Goal: Task Accomplishment & Management: Manage account settings

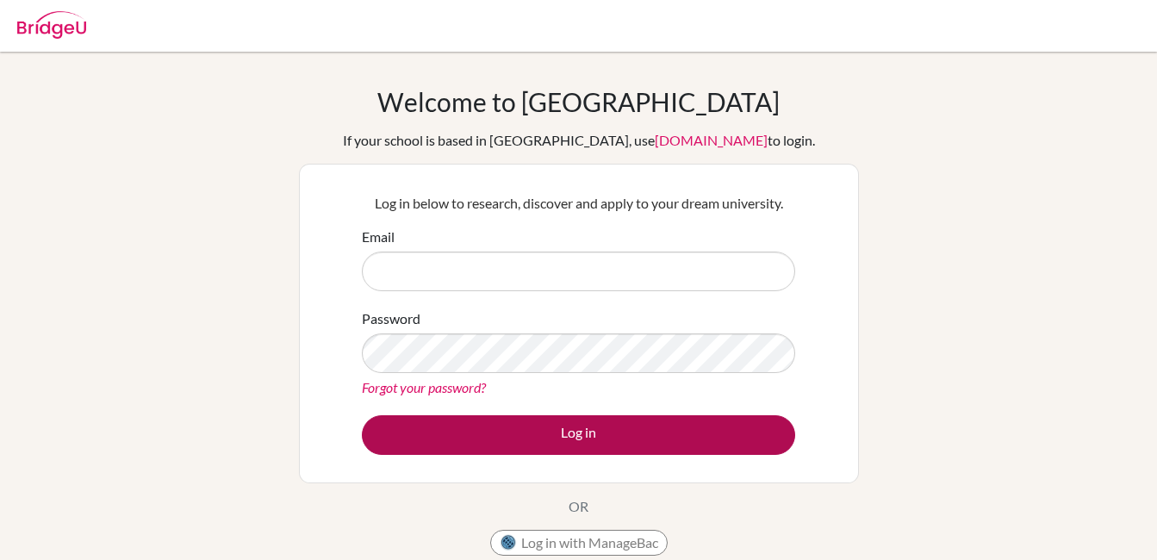
type input "[EMAIL_ADDRESS][DOMAIN_NAME]"
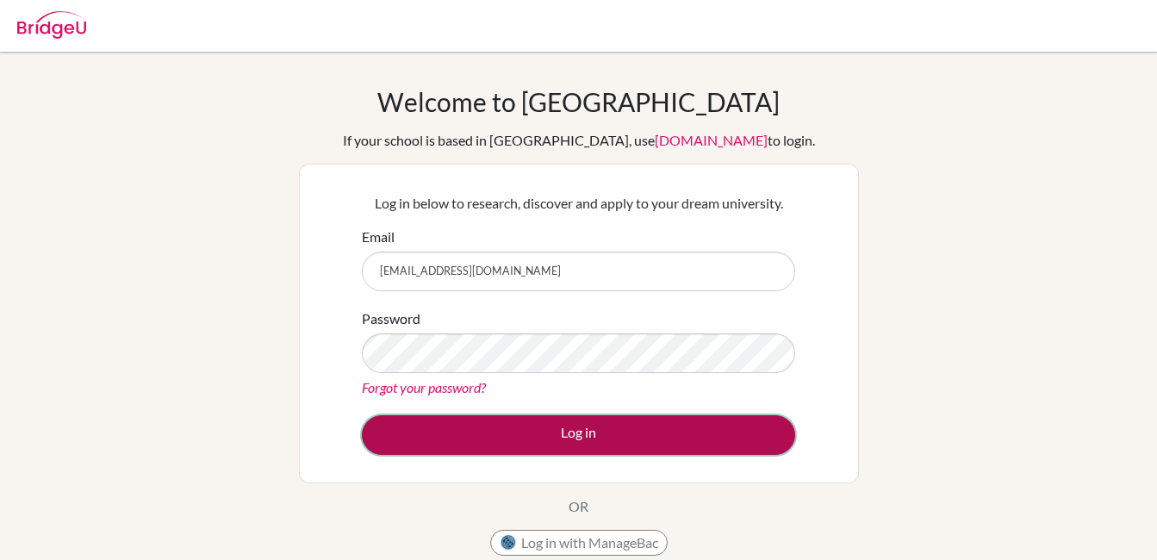
click at [583, 432] on button "Log in" at bounding box center [578, 435] width 433 height 40
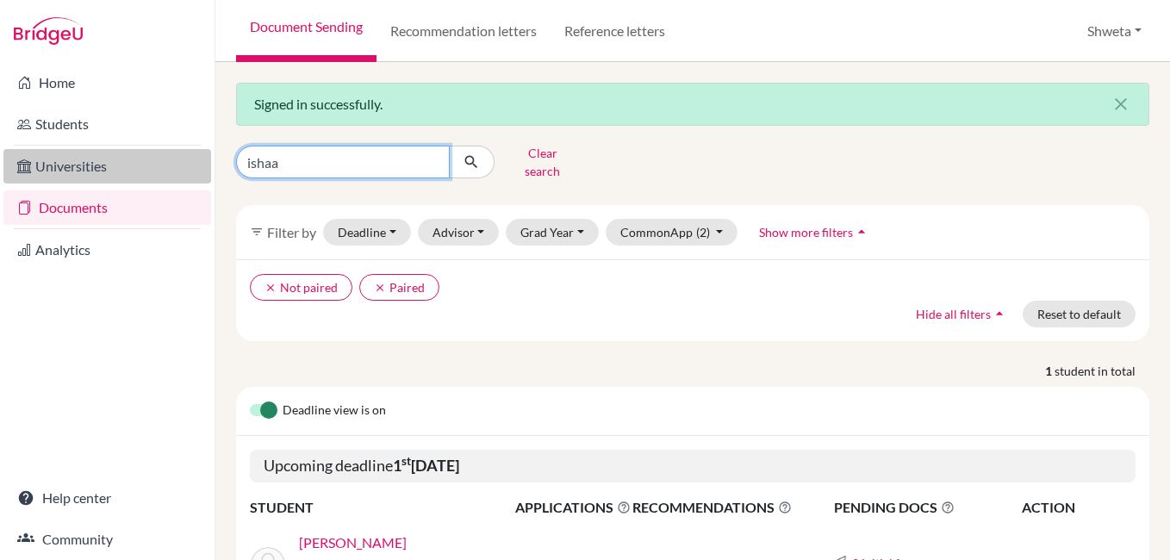
drag, startPoint x: 305, startPoint y: 154, endPoint x: 143, endPoint y: 151, distance: 162.0
click at [143, 151] on div "Home Students Universities Documents Analytics Help center Community Document S…" at bounding box center [585, 280] width 1170 height 560
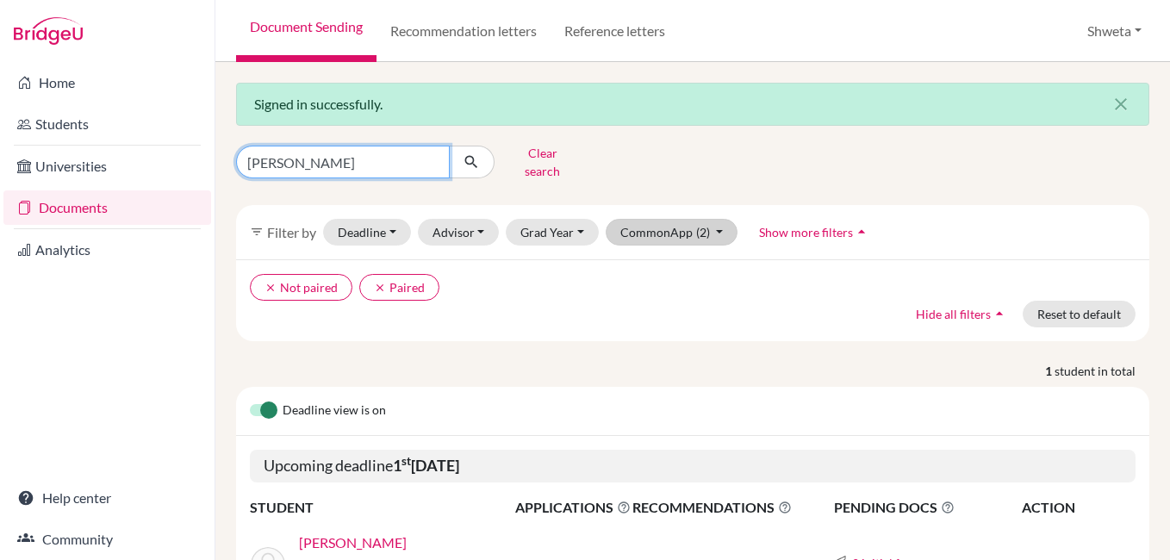
type input "Agnija"
click button "submit" at bounding box center [472, 162] width 46 height 33
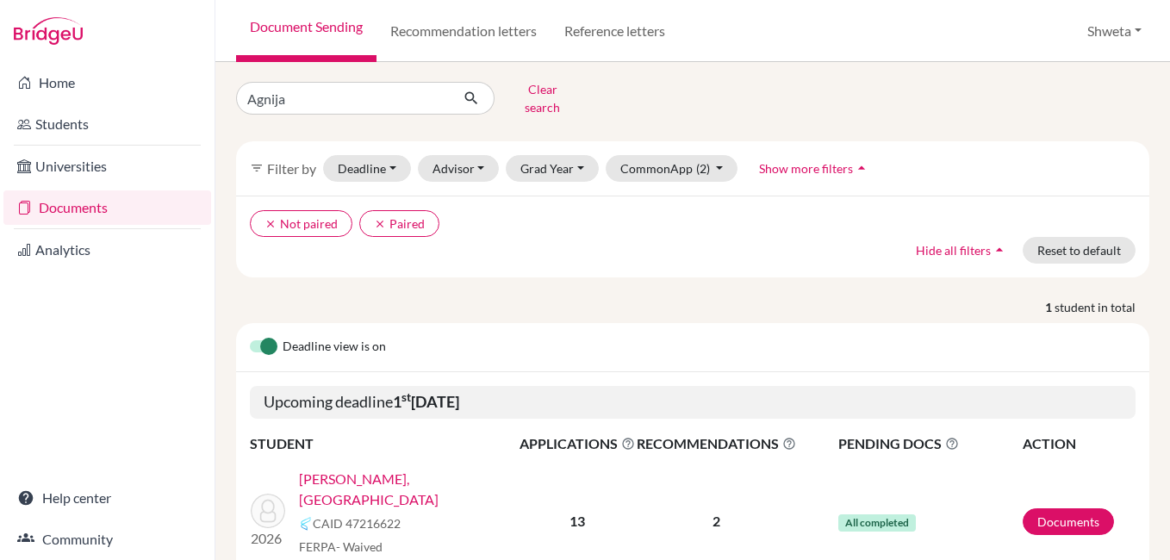
scroll to position [128, 0]
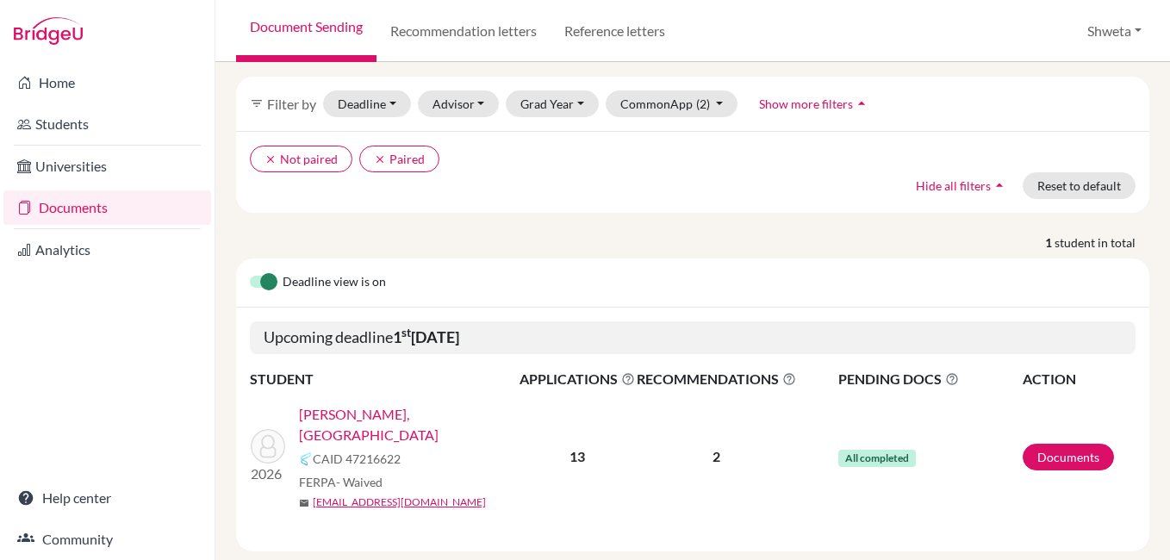
click at [369, 407] on link "[PERSON_NAME], [GEOGRAPHIC_DATA]" at bounding box center [415, 424] width 232 height 41
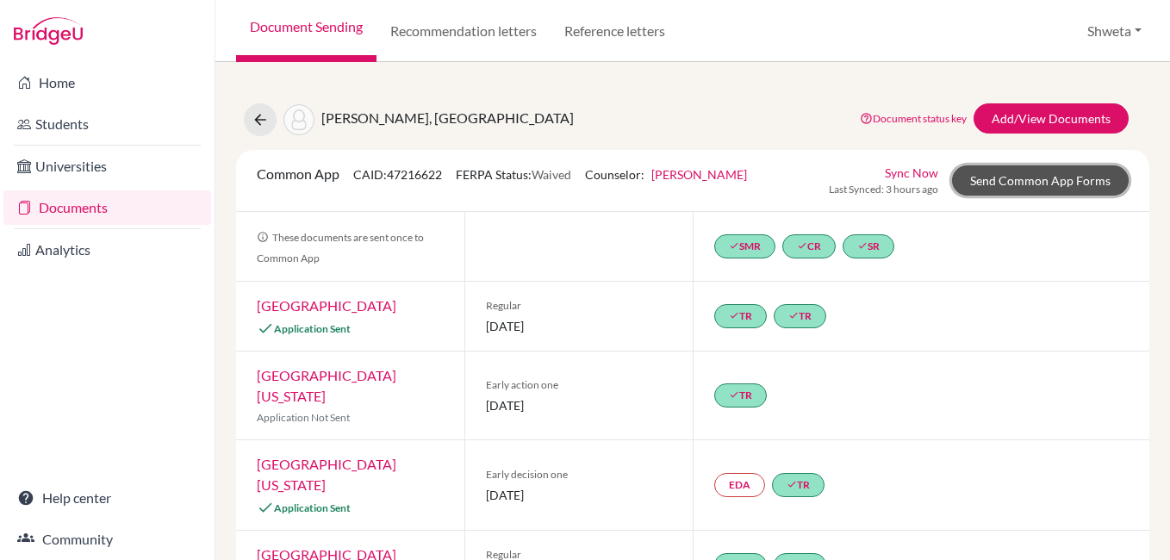
click at [1048, 179] on link "Send Common App Forms" at bounding box center [1040, 180] width 177 height 30
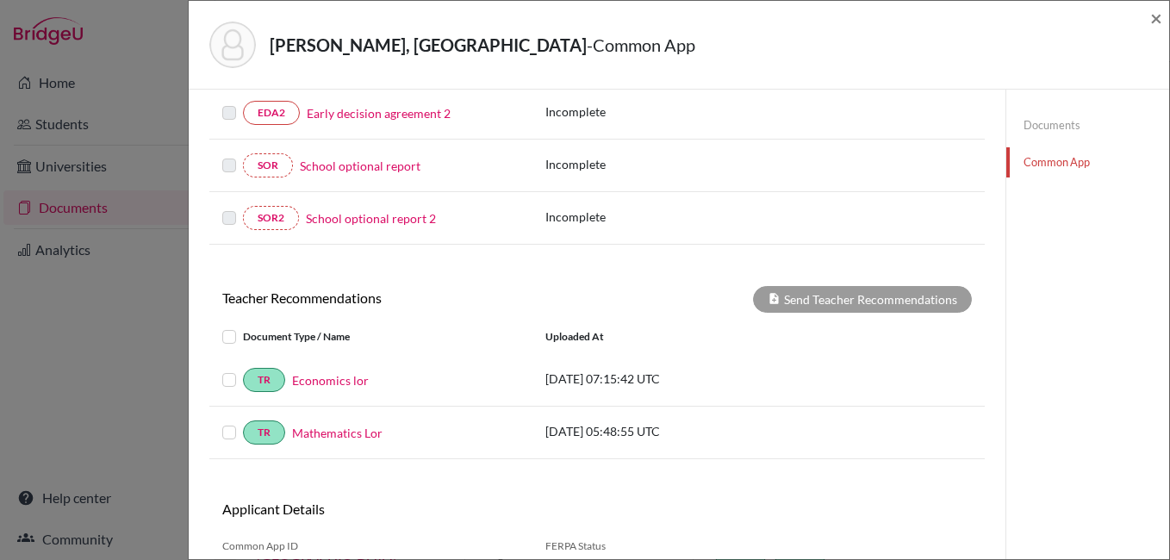
scroll to position [602, 0]
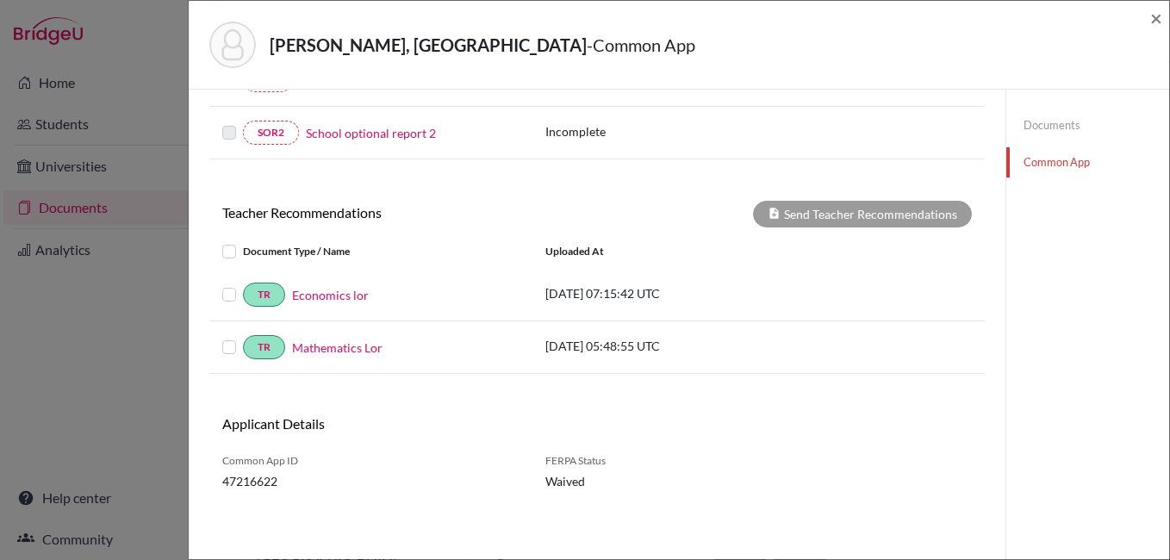
click at [243, 241] on label at bounding box center [243, 241] width 0 height 0
click at [0, 0] on input "checkbox" at bounding box center [0, 0] width 0 height 0
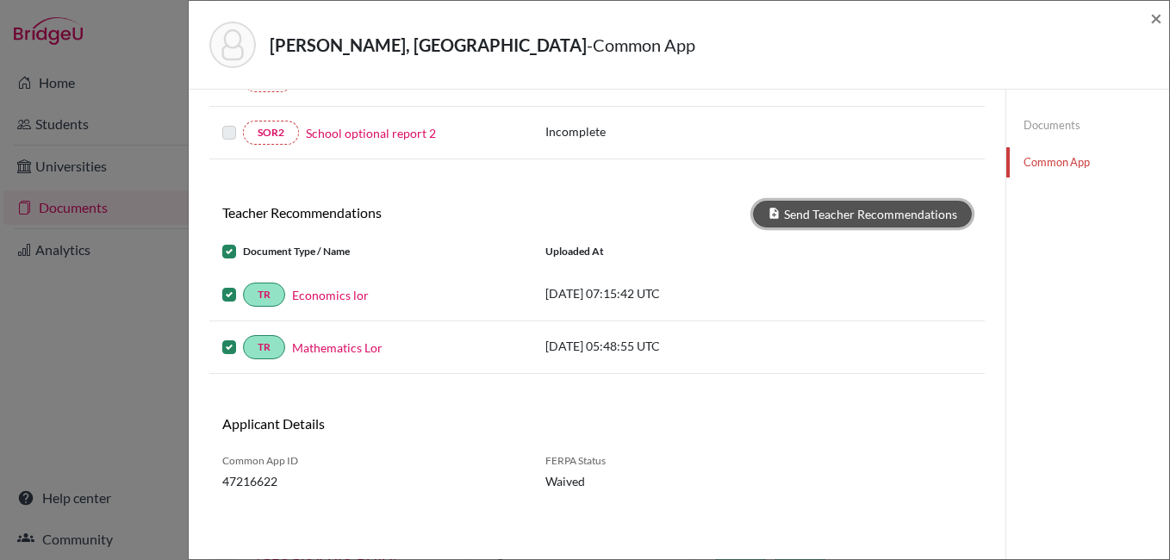
click at [813, 208] on button "Send Teacher Recommendations" at bounding box center [862, 214] width 219 height 27
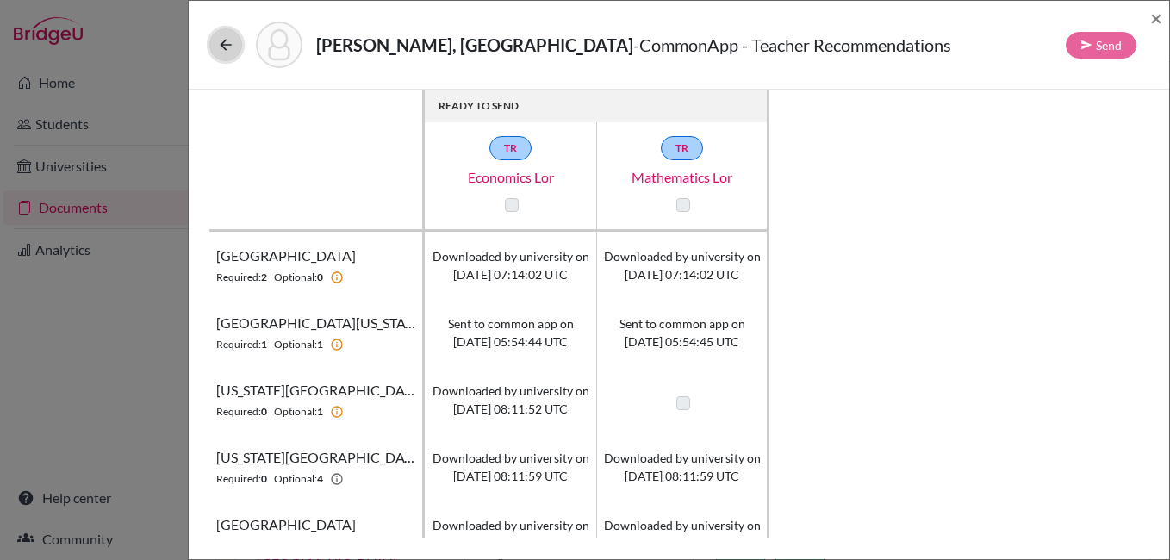
click at [225, 46] on icon at bounding box center [225, 44] width 17 height 17
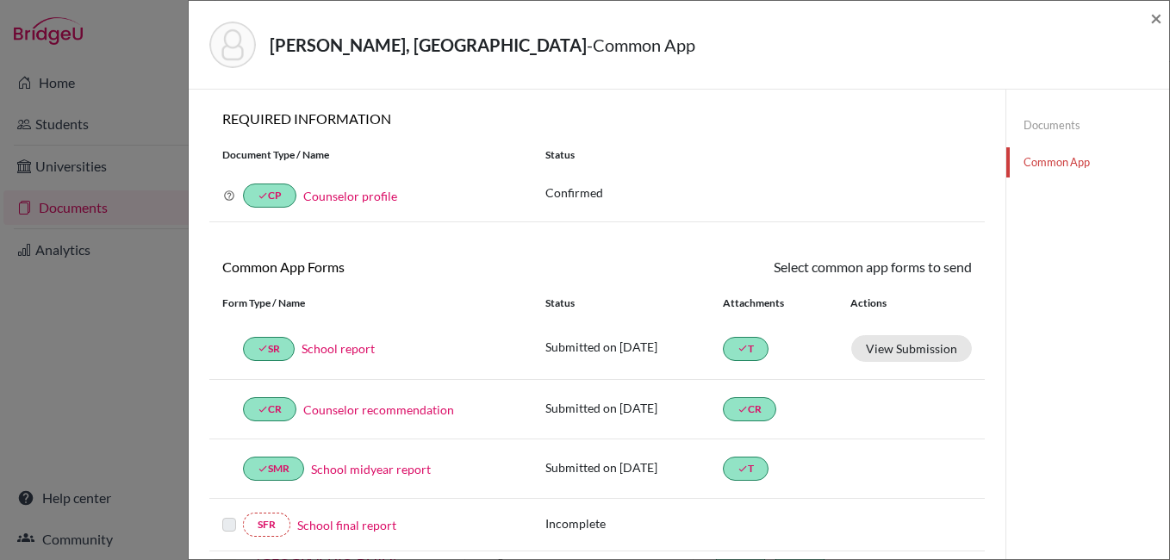
click at [1028, 159] on link "Common App" at bounding box center [1087, 162] width 163 height 30
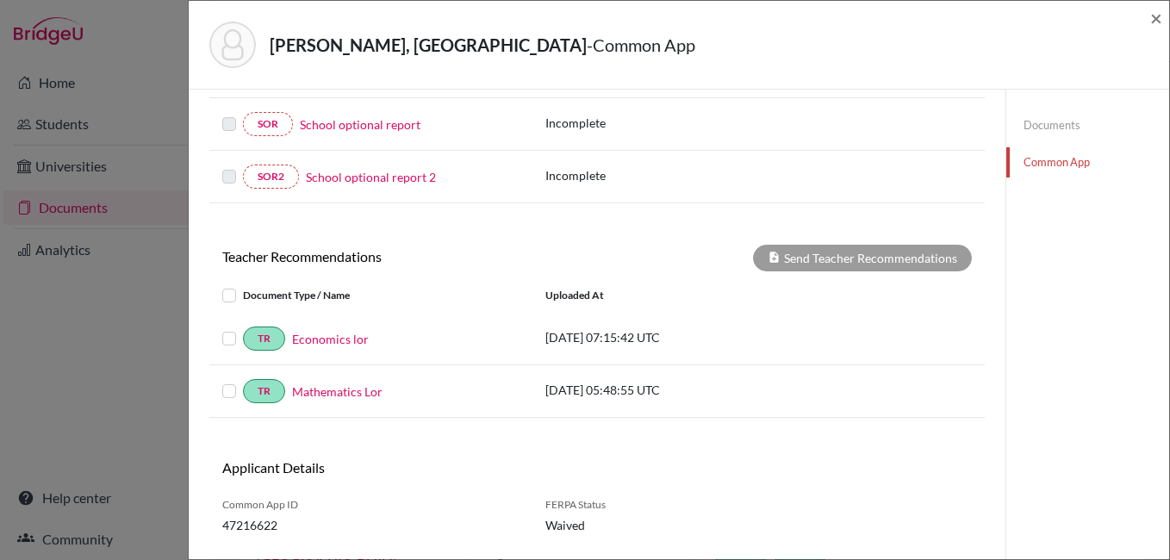
scroll to position [602, 0]
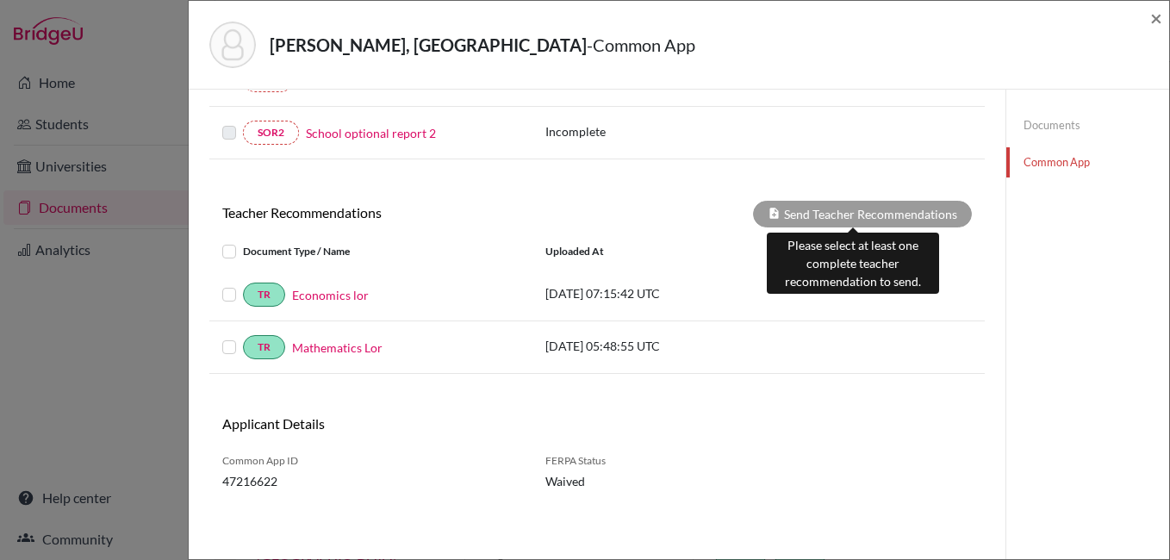
click at [820, 214] on div "Send Teacher Recommendations" at bounding box center [862, 214] width 219 height 27
click at [831, 213] on div "Send Teacher Recommendations" at bounding box center [862, 214] width 219 height 27
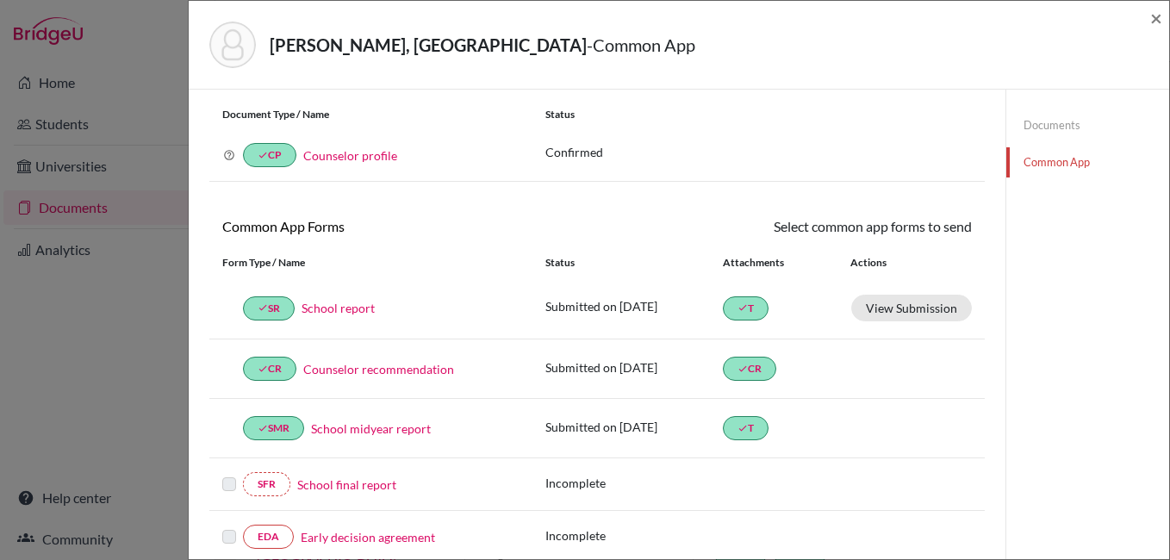
scroll to position [0, 0]
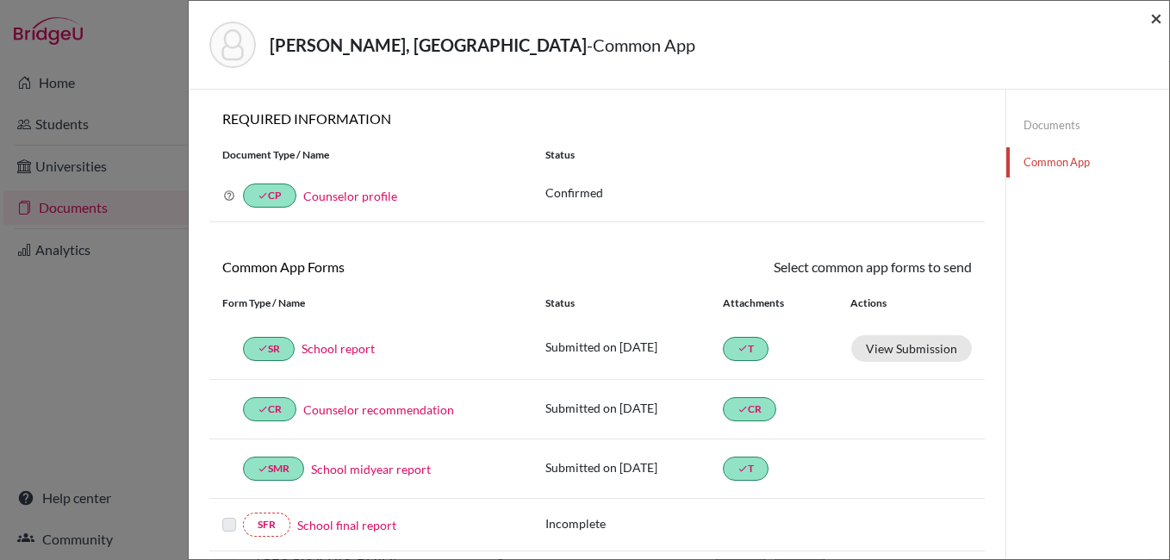
click at [1160, 19] on span "×" at bounding box center [1156, 17] width 12 height 25
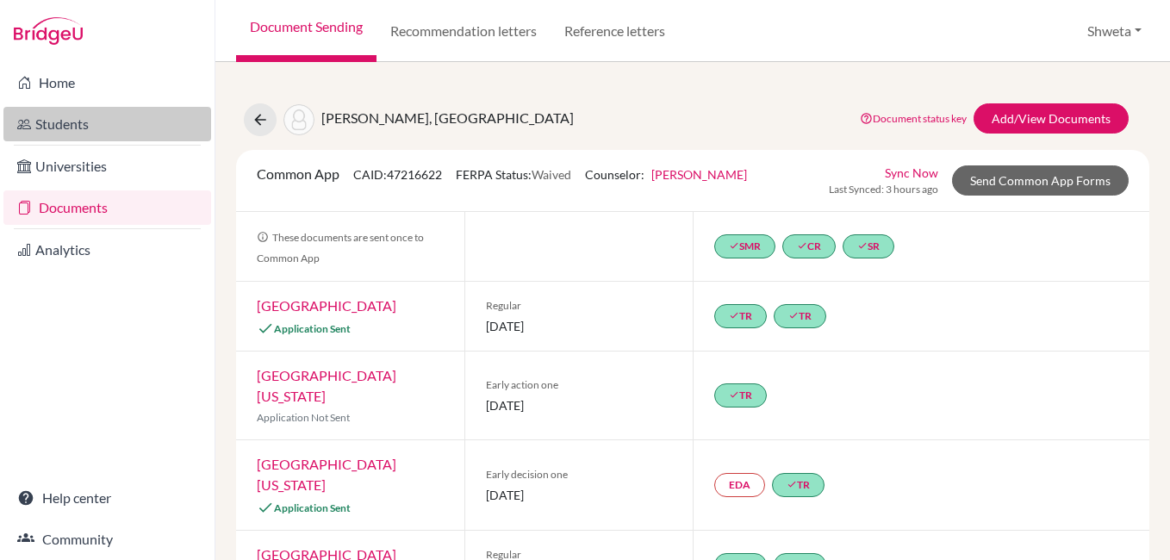
click at [68, 127] on link "Students" at bounding box center [107, 124] width 208 height 34
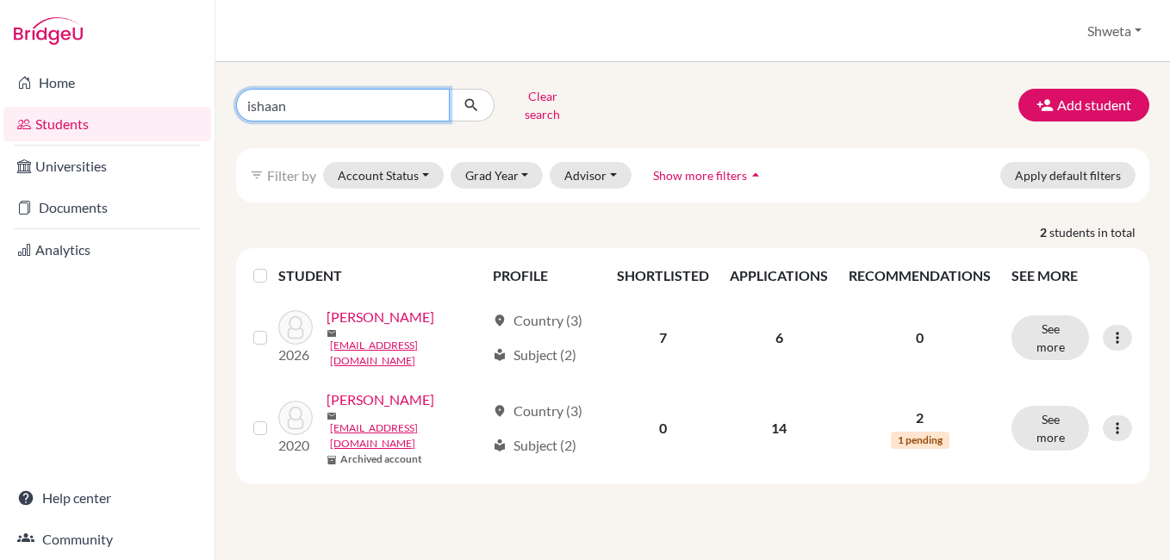
click at [324, 115] on input "ishaan" at bounding box center [343, 105] width 214 height 33
drag, startPoint x: 305, startPoint y: 99, endPoint x: 233, endPoint y: 104, distance: 72.6
click at [233, 104] on div "ishaan Clear search" at bounding box center [379, 105] width 313 height 45
click at [1105, 31] on button "Shweta" at bounding box center [1115, 31] width 70 height 33
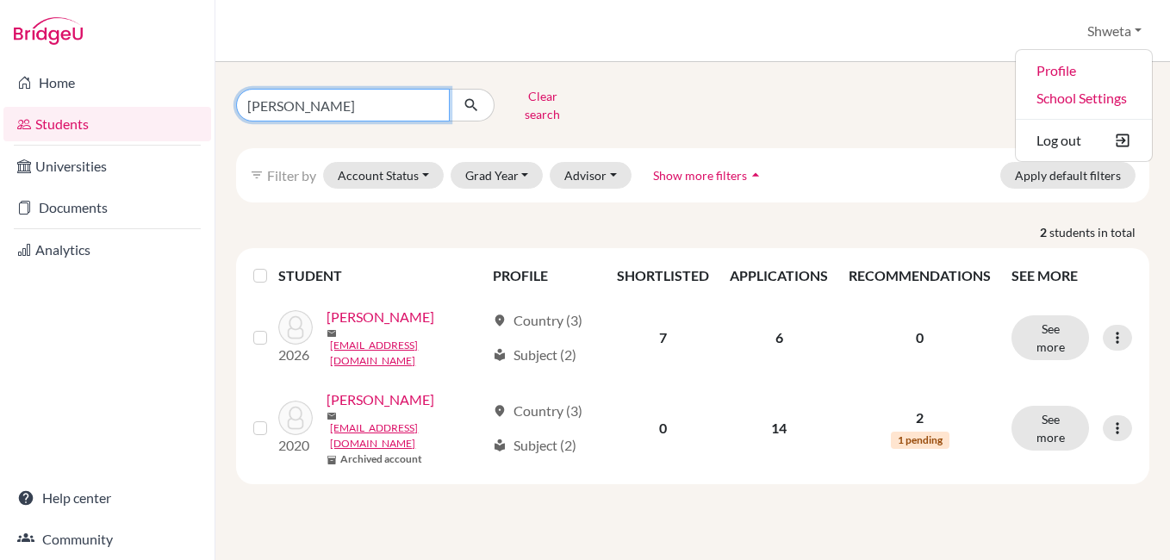
type input "Agnija"
click button "submit" at bounding box center [472, 105] width 46 height 33
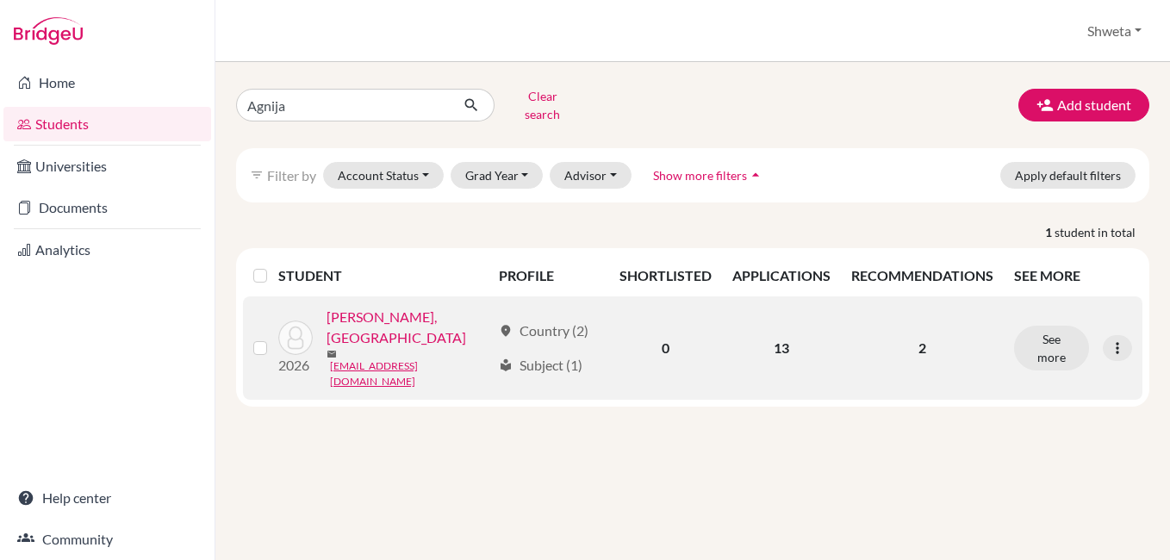
click at [401, 310] on link "[PERSON_NAME], [GEOGRAPHIC_DATA]" at bounding box center [409, 327] width 165 height 41
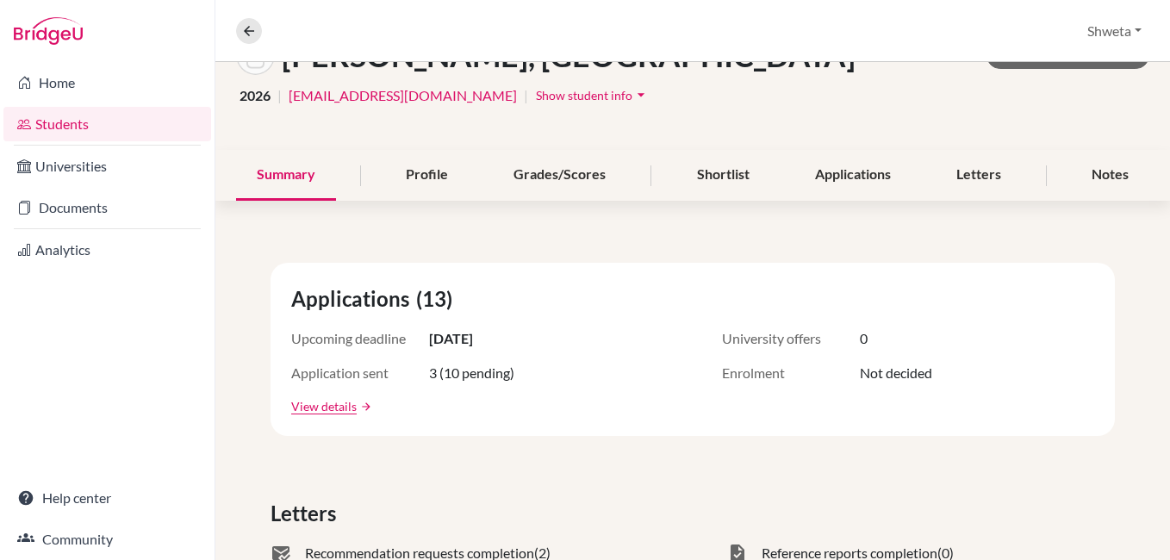
scroll to position [172, 0]
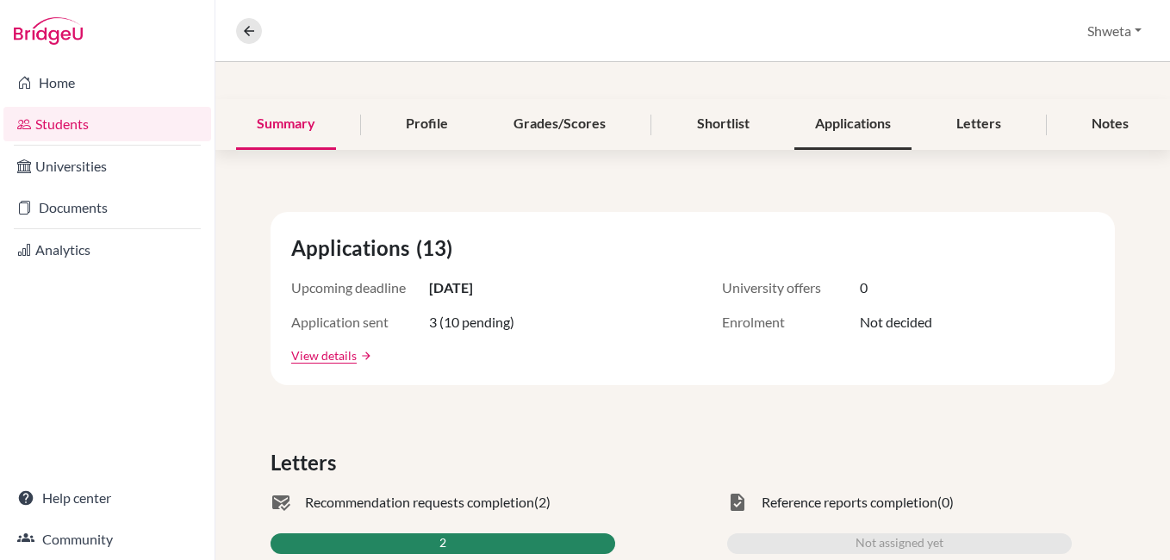
click at [839, 124] on div "Applications" at bounding box center [852, 124] width 117 height 51
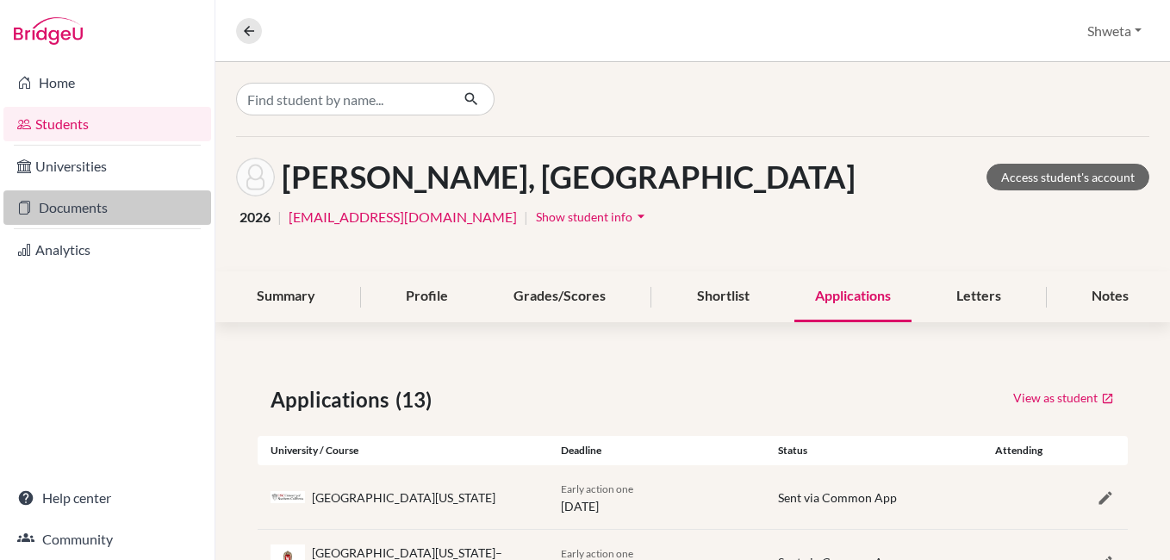
click at [83, 209] on link "Documents" at bounding box center [107, 207] width 208 height 34
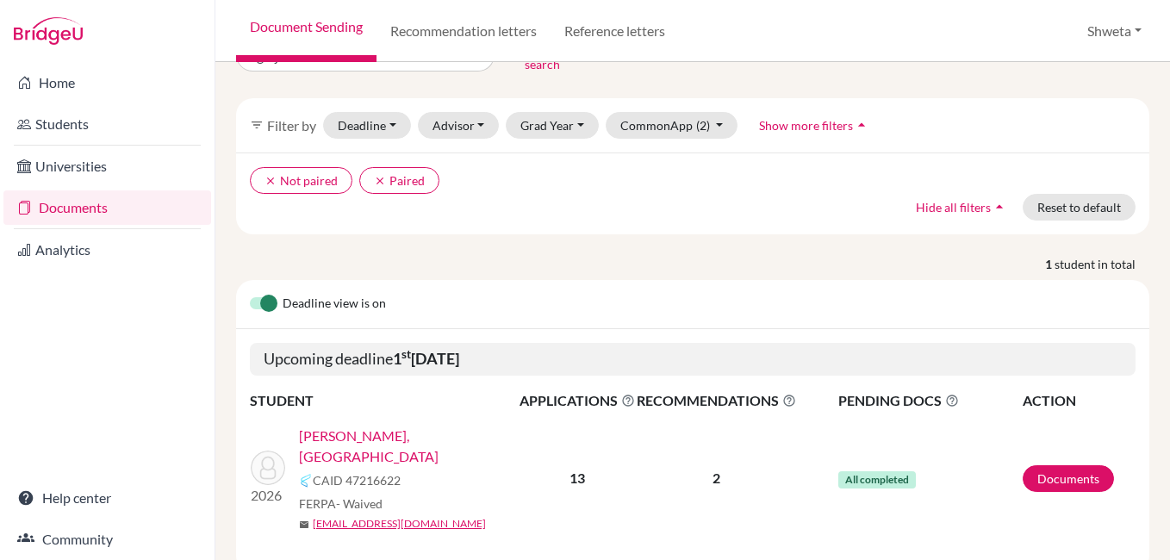
scroll to position [72, 0]
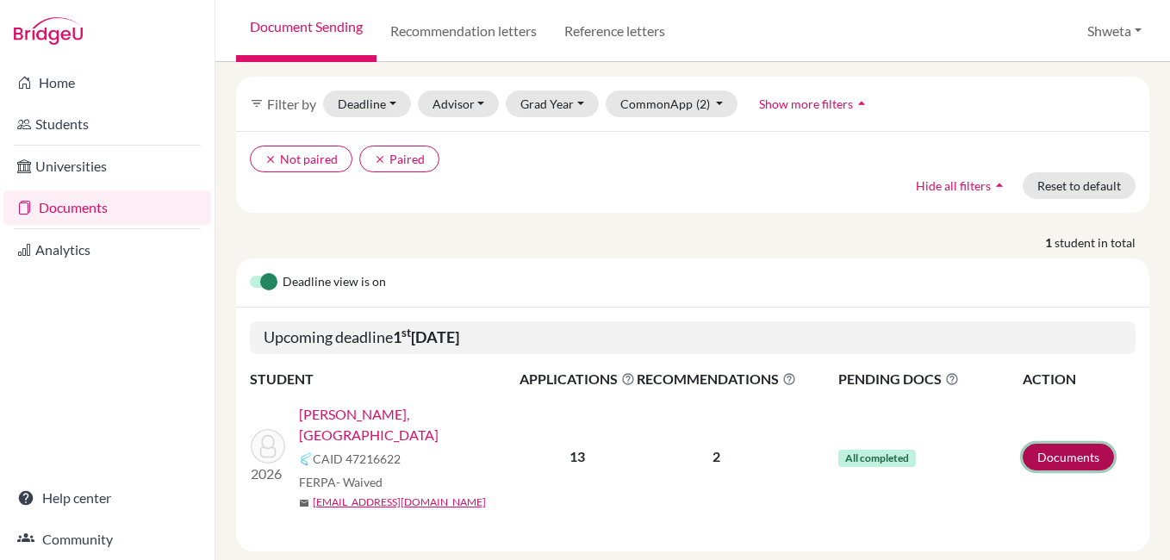
click at [1058, 444] on link "Documents" at bounding box center [1068, 457] width 91 height 27
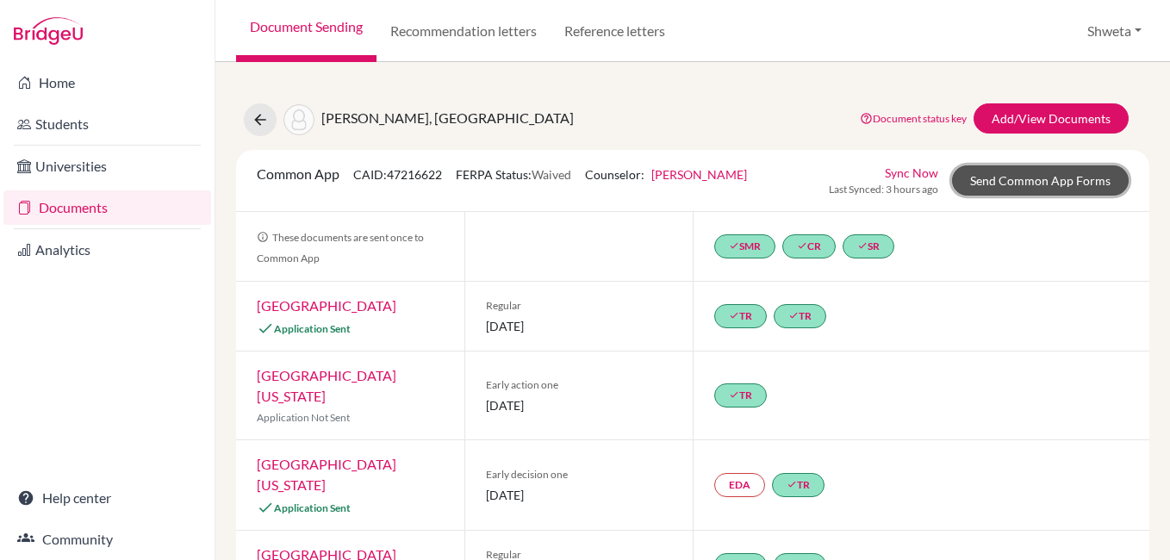
click at [1018, 179] on link "Send Common App Forms" at bounding box center [1040, 180] width 177 height 30
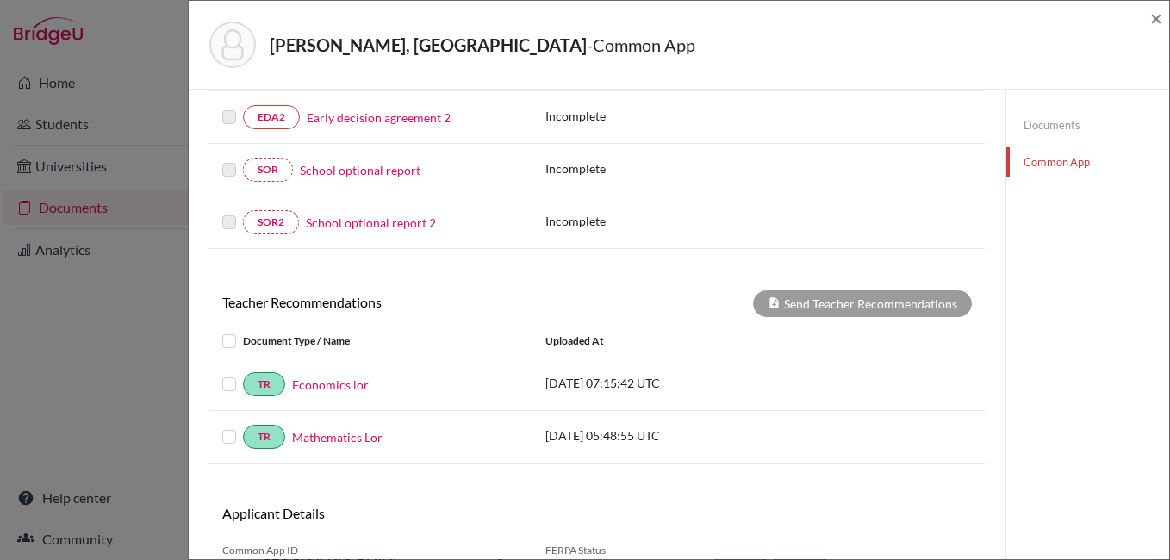
scroll to position [430, 0]
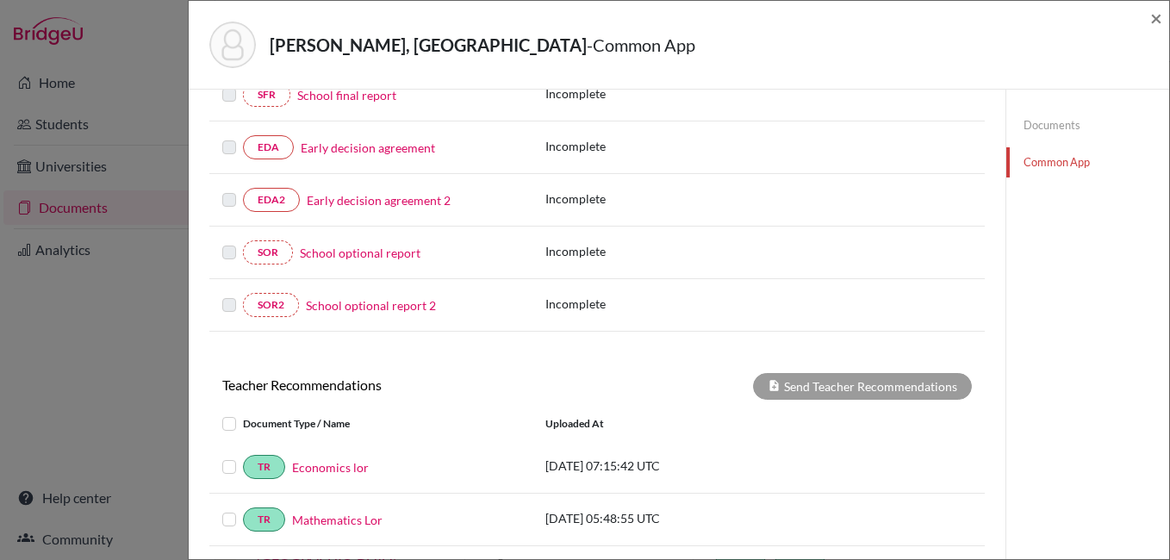
click at [243, 414] on label at bounding box center [243, 414] width 0 height 0
click at [0, 0] on input "checkbox" at bounding box center [0, 0] width 0 height 0
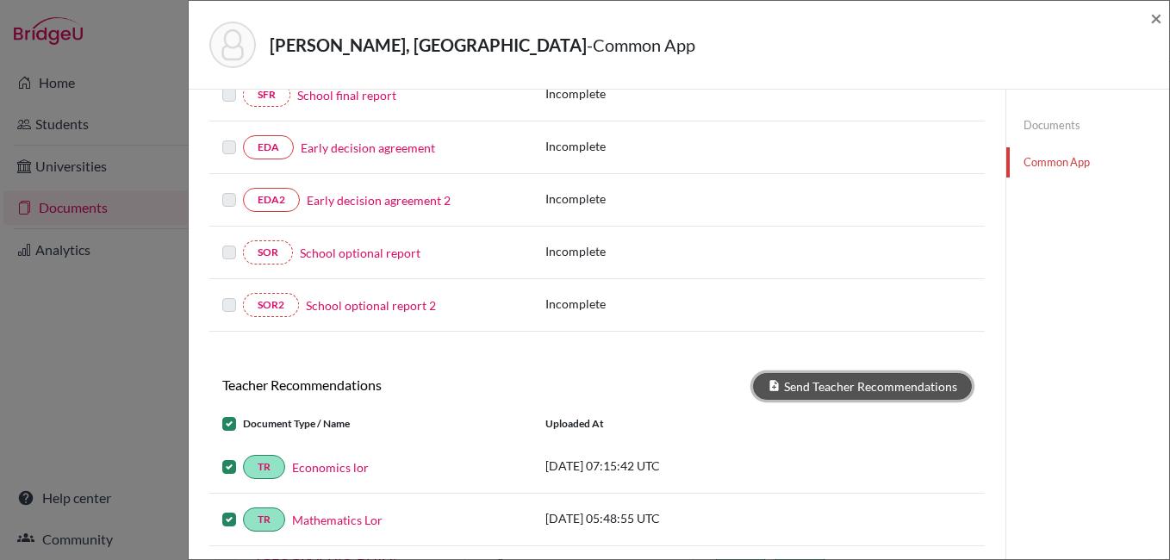
click at [850, 387] on button "Send Teacher Recommendations" at bounding box center [862, 386] width 219 height 27
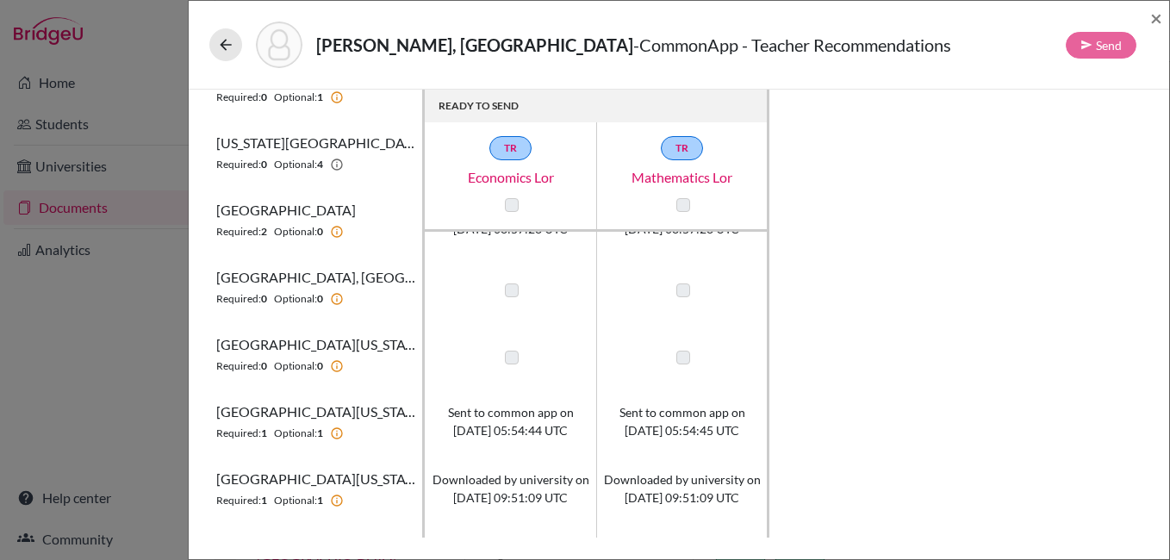
scroll to position [345, 0]
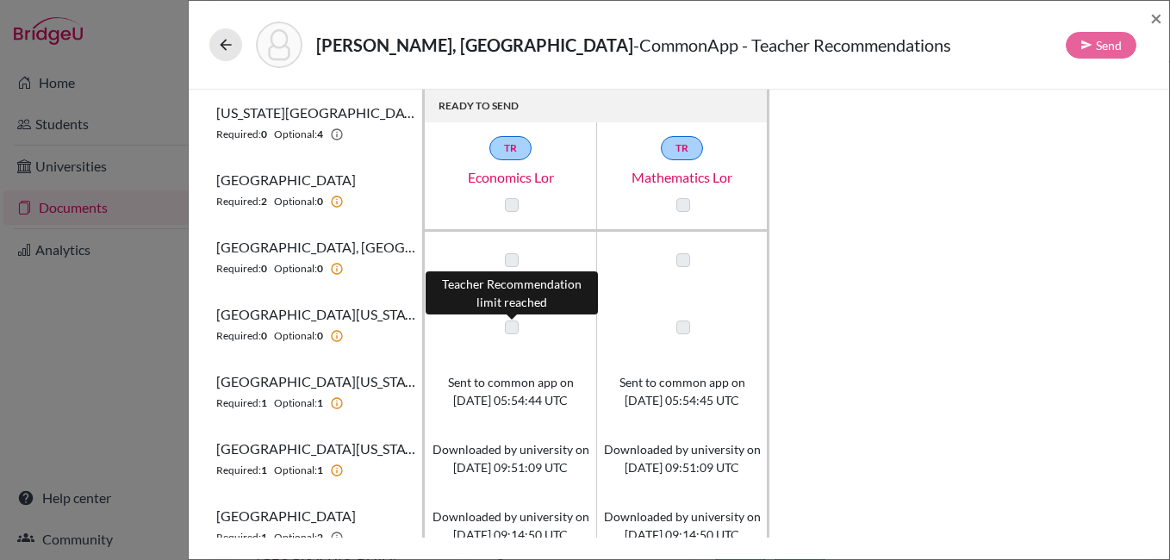
click at [511, 329] on label at bounding box center [512, 327] width 14 height 14
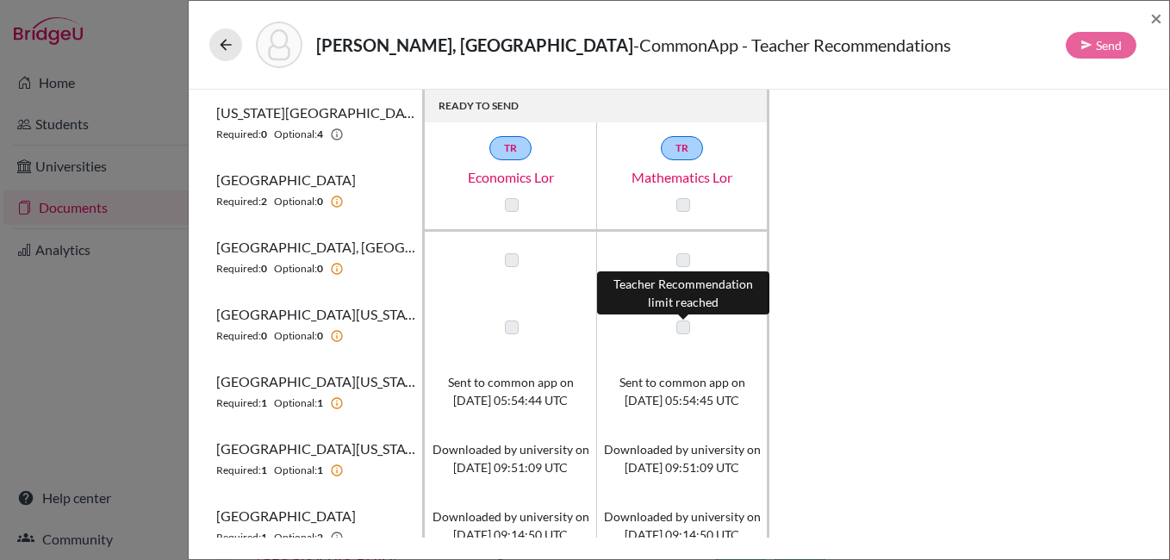
click at [681, 327] on label at bounding box center [683, 327] width 14 height 14
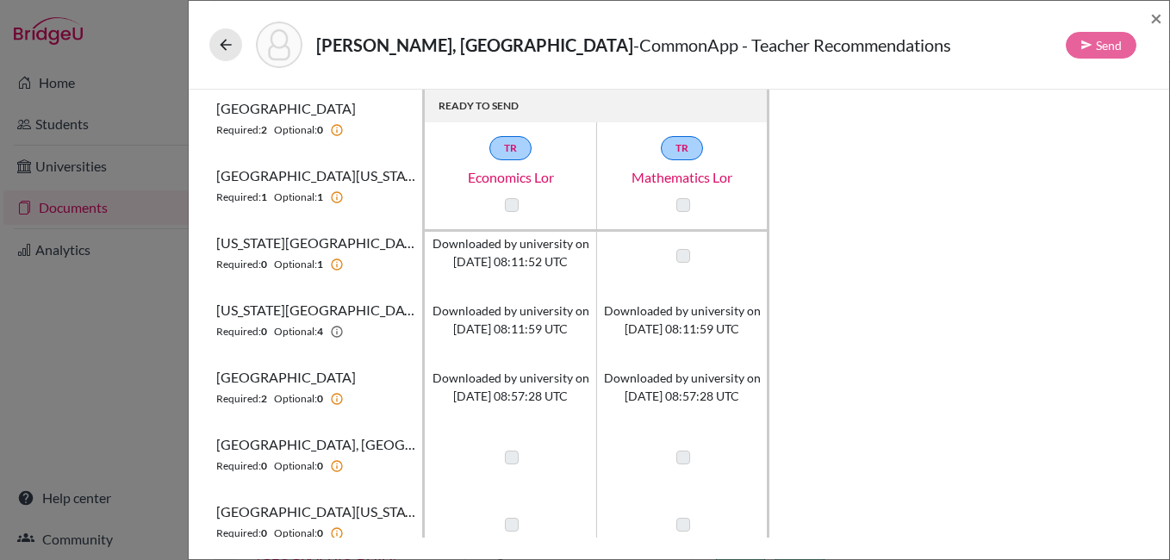
scroll to position [137, 0]
